Goal: Task Accomplishment & Management: Use online tool/utility

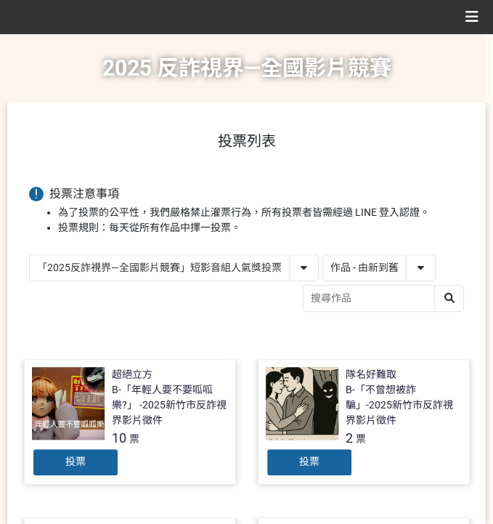
click at [403, 270] on select "作品 - 由新到舊 作品 - 由舊到新 票數 - 由多到少 票數 - 由少到多" at bounding box center [379, 267] width 112 height 25
select select "vote"
click at [323, 255] on select "作品 - 由新到舊 作品 - 由舊到新 票數 - 由多到少 票數 - 由少到多" at bounding box center [379, 267] width 112 height 25
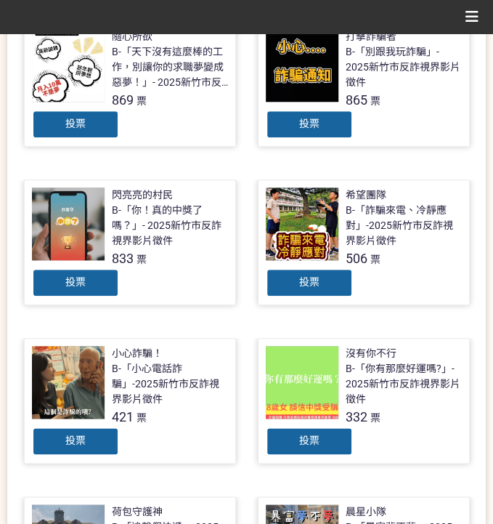
scroll to position [338, 0]
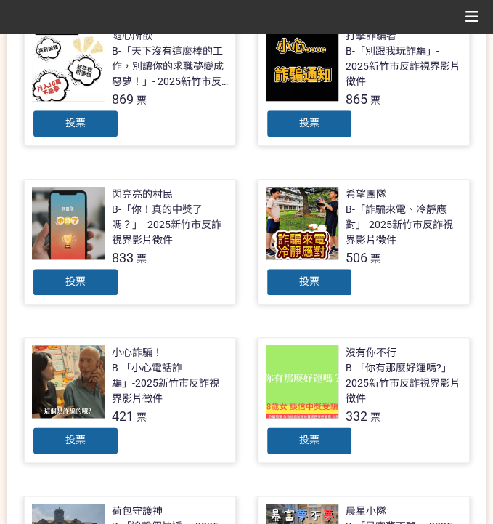
click at [76, 117] on span "投票" at bounding box center [75, 123] width 20 height 12
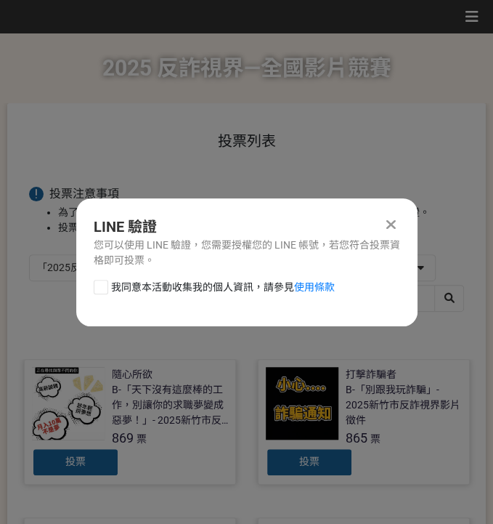
click at [139, 282] on span "我同意本活動收集我的個人資訊，請參見 使用條款" at bounding box center [223, 287] width 224 height 15
click at [104, 282] on input "我同意本活動收集我的個人資訊，請參見 使用條款" at bounding box center [98, 286] width 9 height 9
checkbox input "false"
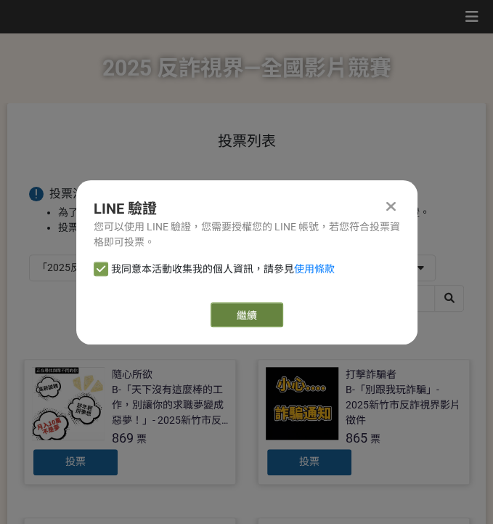
click at [255, 310] on link "繼續" at bounding box center [247, 314] width 73 height 25
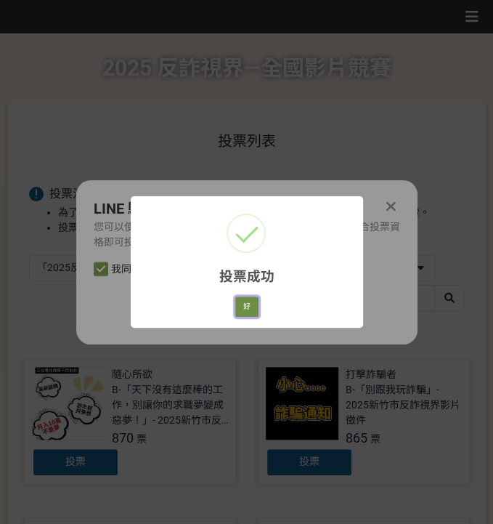
click at [243, 301] on button "好" at bounding box center [246, 306] width 23 height 20
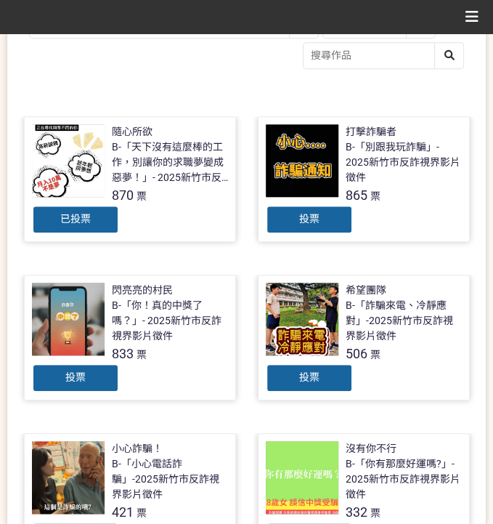
scroll to position [97, 0]
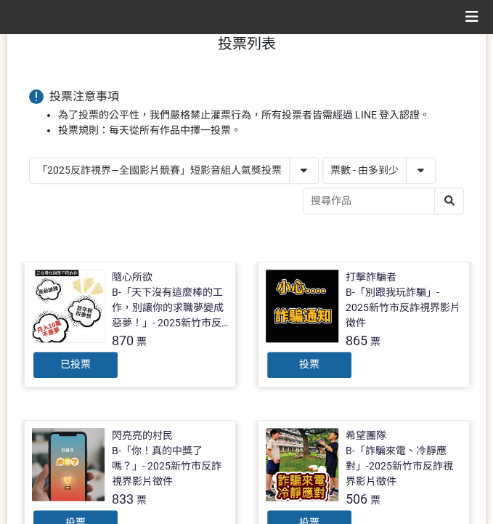
click at [184, 164] on select "「2025反詐視界—全國影片競賽」短影音組人氣獎投票 「2025反詐視界—全國影片競賽」短片組人氣獎投票" at bounding box center [174, 170] width 288 height 25
select select "13146"
click at [30, 158] on select "「2025反詐視界—全國影片競賽」短影音組人氣獎投票 「2025反詐視界—全國影片競賽」短片組人氣獎投票" at bounding box center [174, 170] width 288 height 25
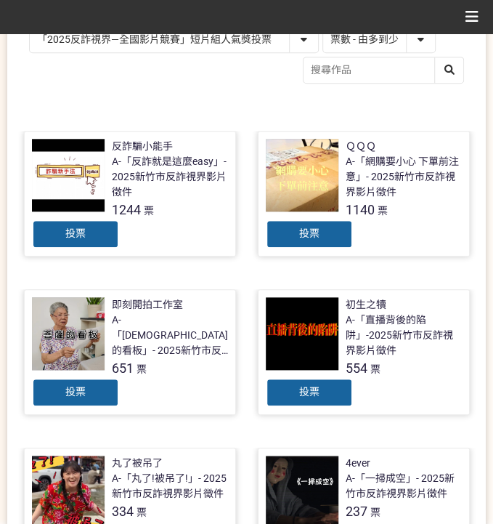
scroll to position [193, 0]
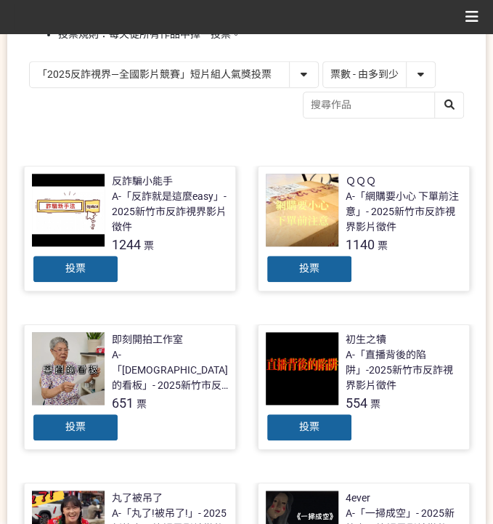
click at [330, 264] on div "投票" at bounding box center [309, 268] width 87 height 29
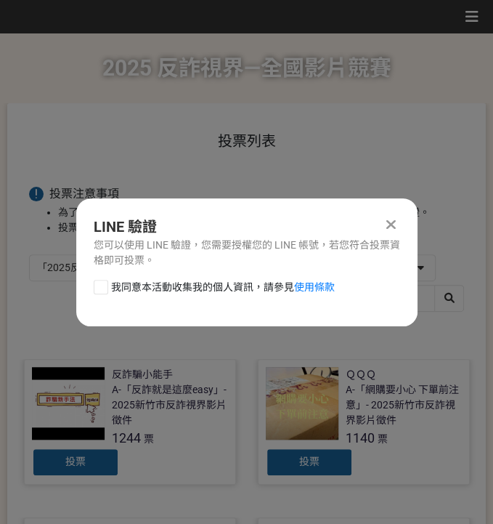
scroll to position [0, 0]
click at [154, 280] on span "我同意本活動收集我的個人資訊，請參見 使用條款" at bounding box center [223, 287] width 224 height 15
click at [104, 282] on input "我同意本活動收集我的個人資訊，請參見 使用條款" at bounding box center [98, 286] width 9 height 9
checkbox input "false"
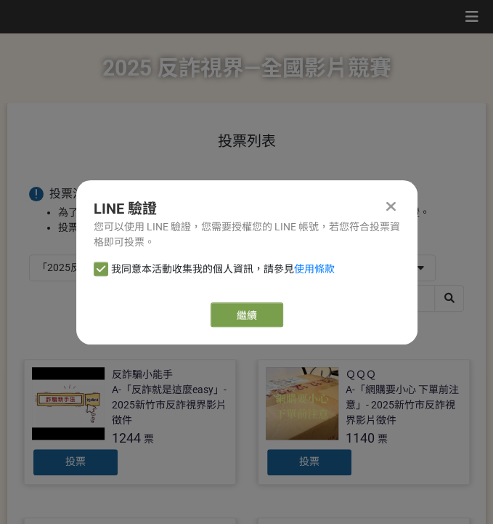
click at [267, 327] on div "LINE 驗證 您可以使用 LINE 驗證，您需要授權您的 LINE 帳號，若您符合投票資格即可投票。 我同意本活動收集我的個人資訊，請參見 使用條款 繼續" at bounding box center [246, 262] width 341 height 164
click at [265, 313] on link "繼續" at bounding box center [247, 314] width 73 height 25
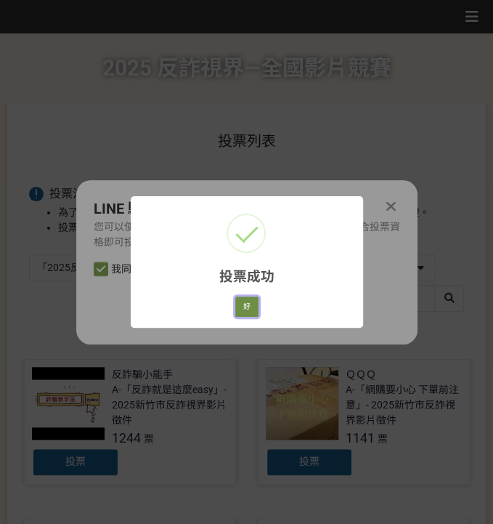
click at [250, 301] on button "好" at bounding box center [246, 306] width 23 height 20
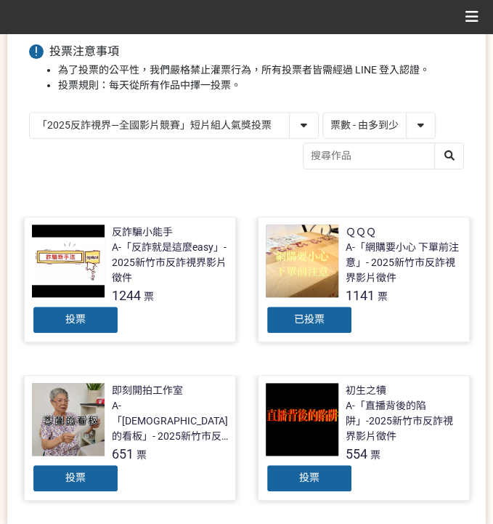
scroll to position [165, 0]
